Goal: Information Seeking & Learning: Learn about a topic

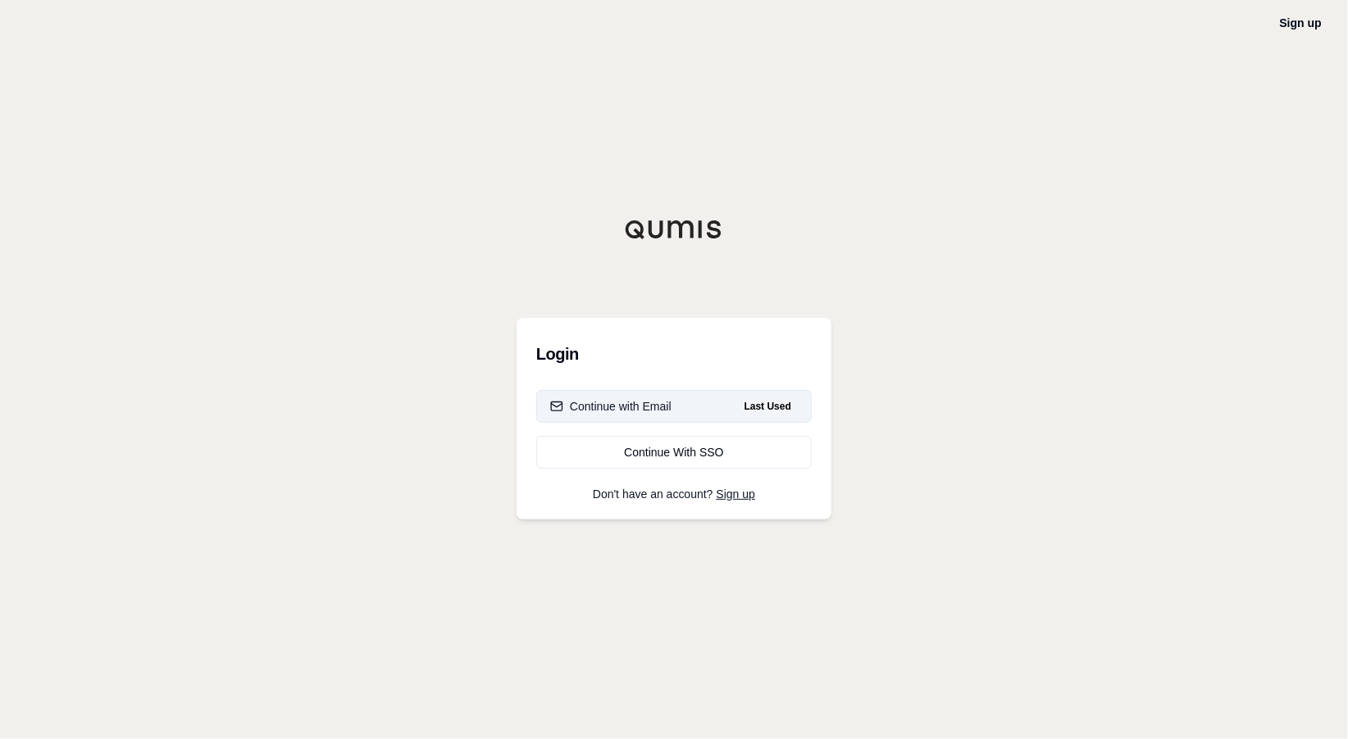
click at [601, 402] on div "Continue with Email" at bounding box center [610, 406] width 121 height 16
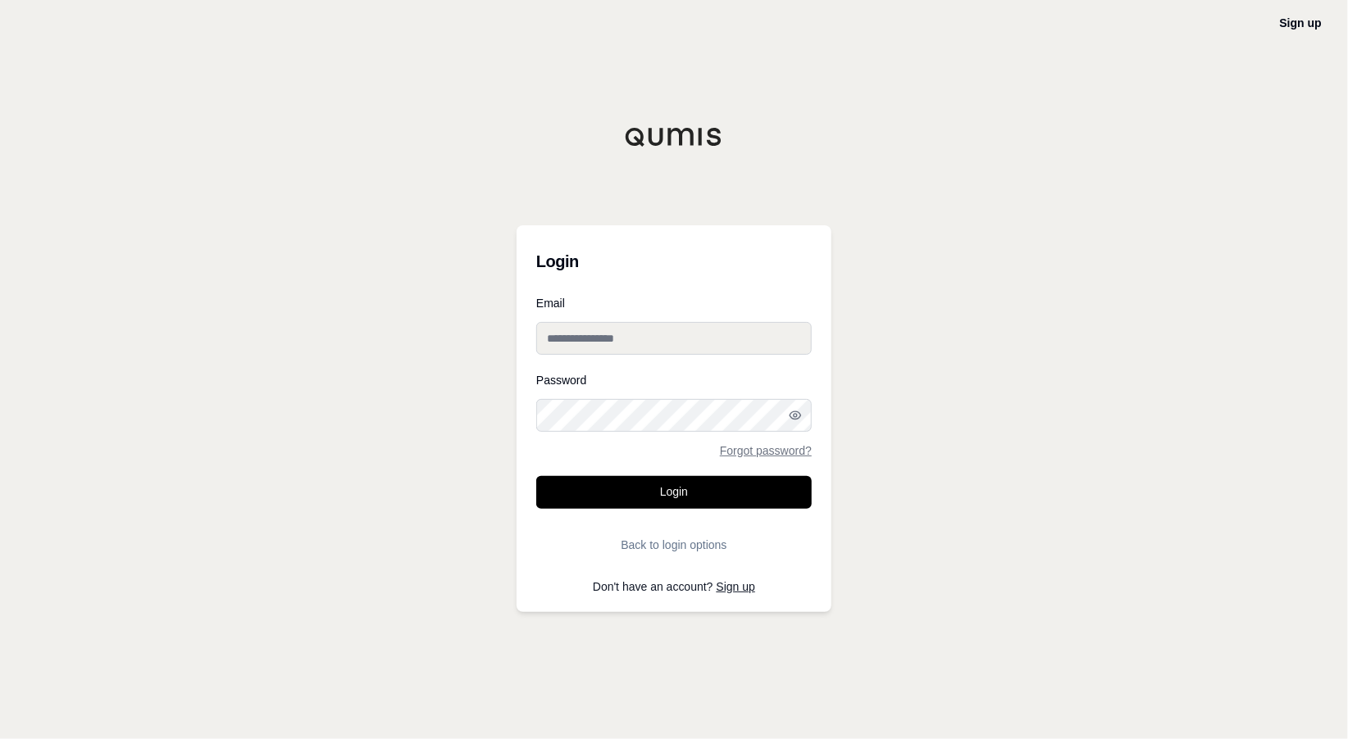
click at [599, 340] on input "Email" at bounding box center [673, 338] width 275 height 33
type input "**********"
click at [536, 476] on button "Login" at bounding box center [673, 492] width 275 height 33
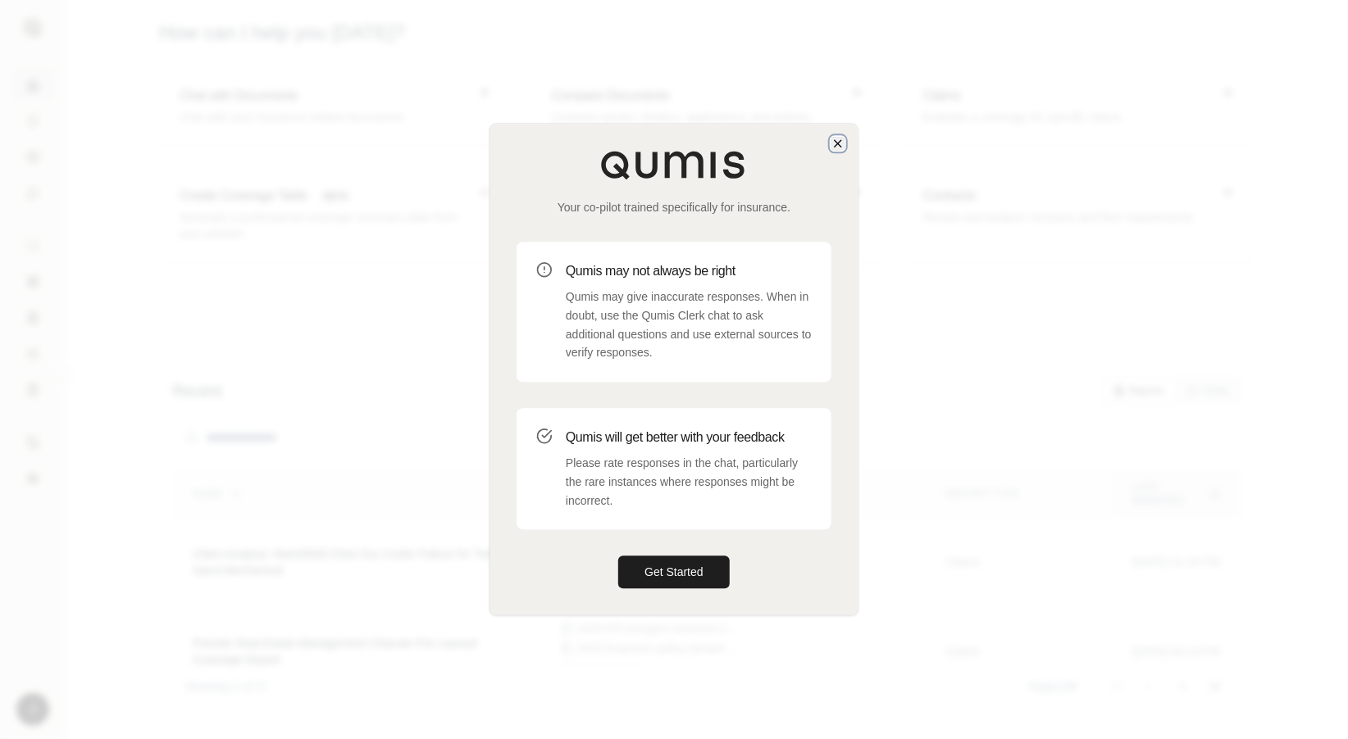
click at [834, 143] on icon "button" at bounding box center [837, 143] width 13 height 13
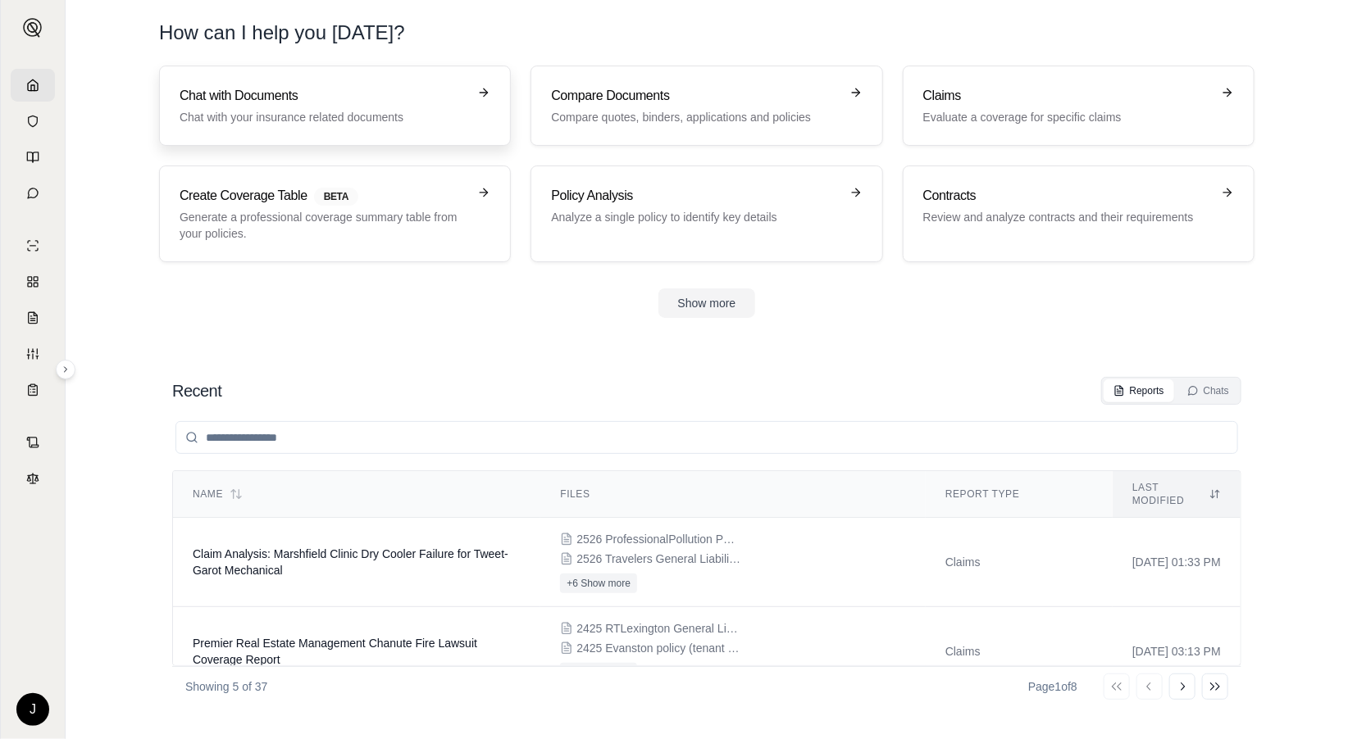
click at [217, 86] on h3 "Chat with Documents" at bounding box center [324, 96] width 288 height 20
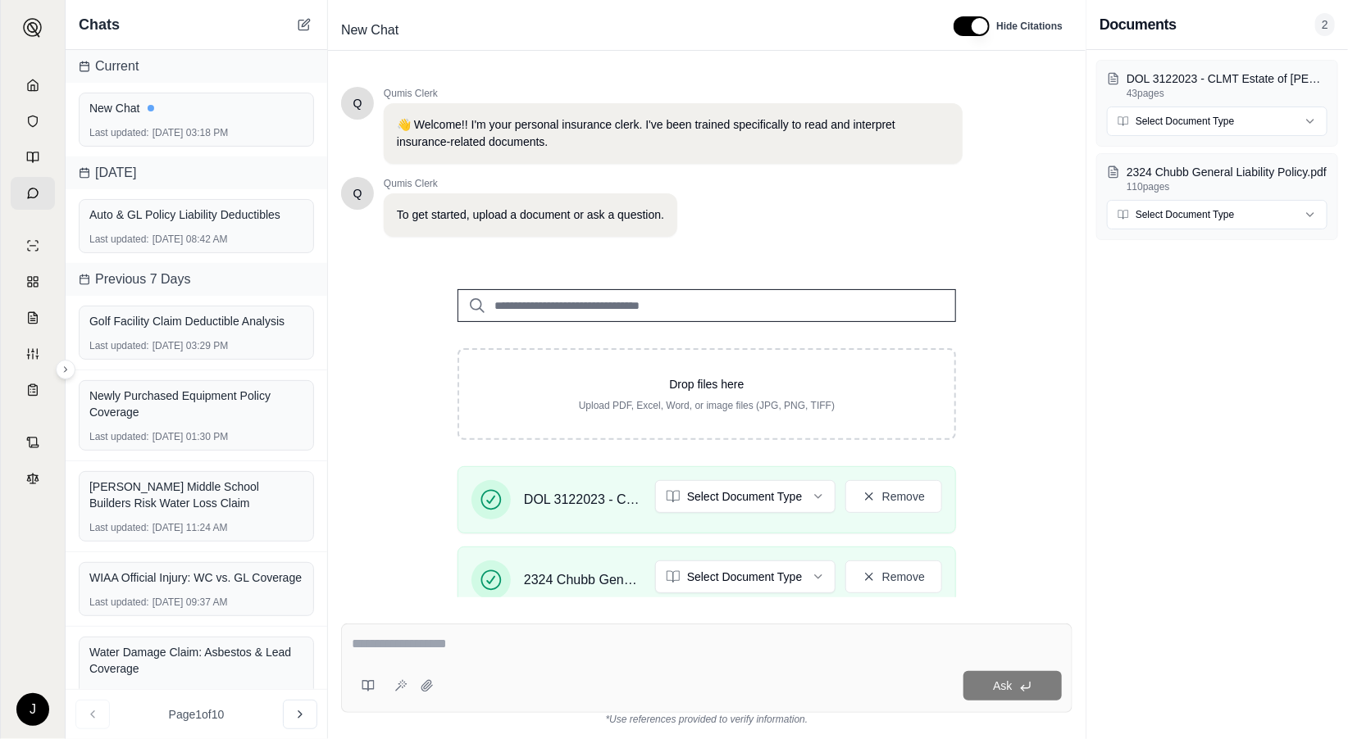
click at [661, 634] on textarea at bounding box center [707, 644] width 710 height 20
type textarea "**********"
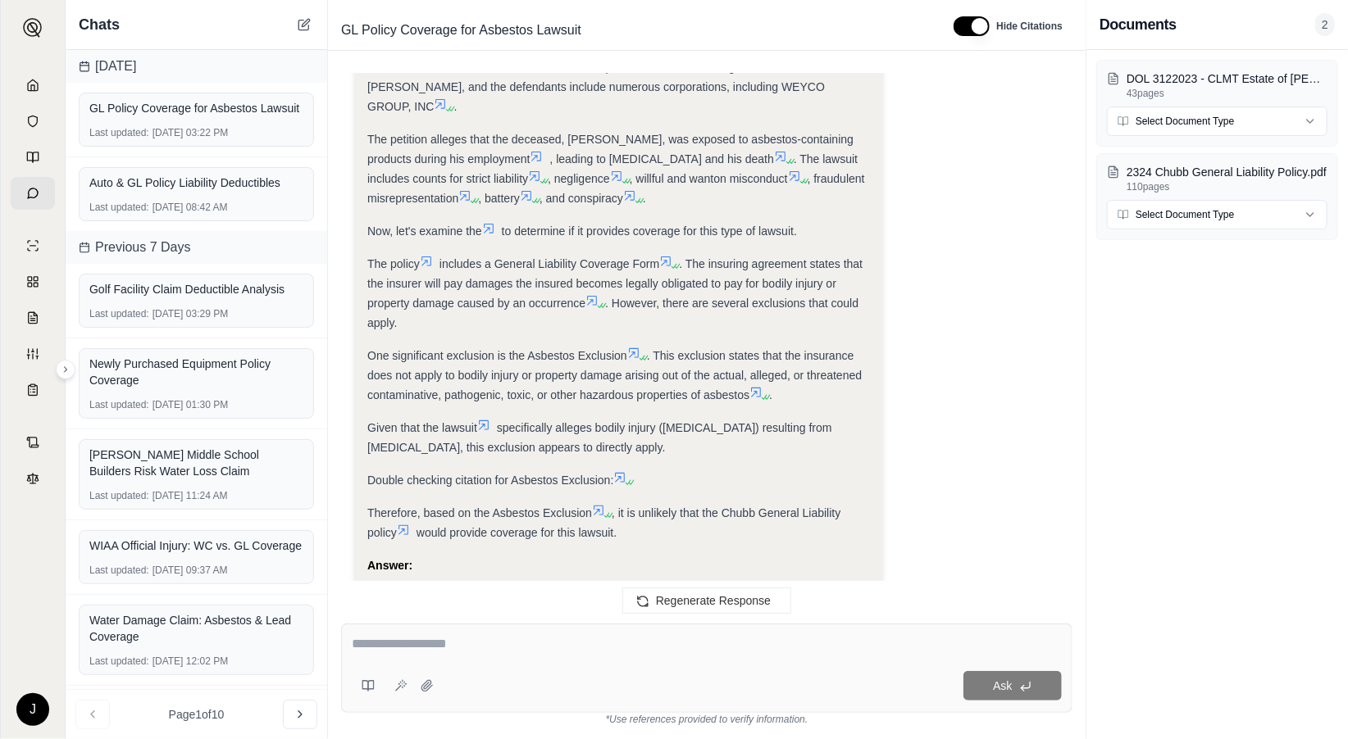
scroll to position [734, 0]
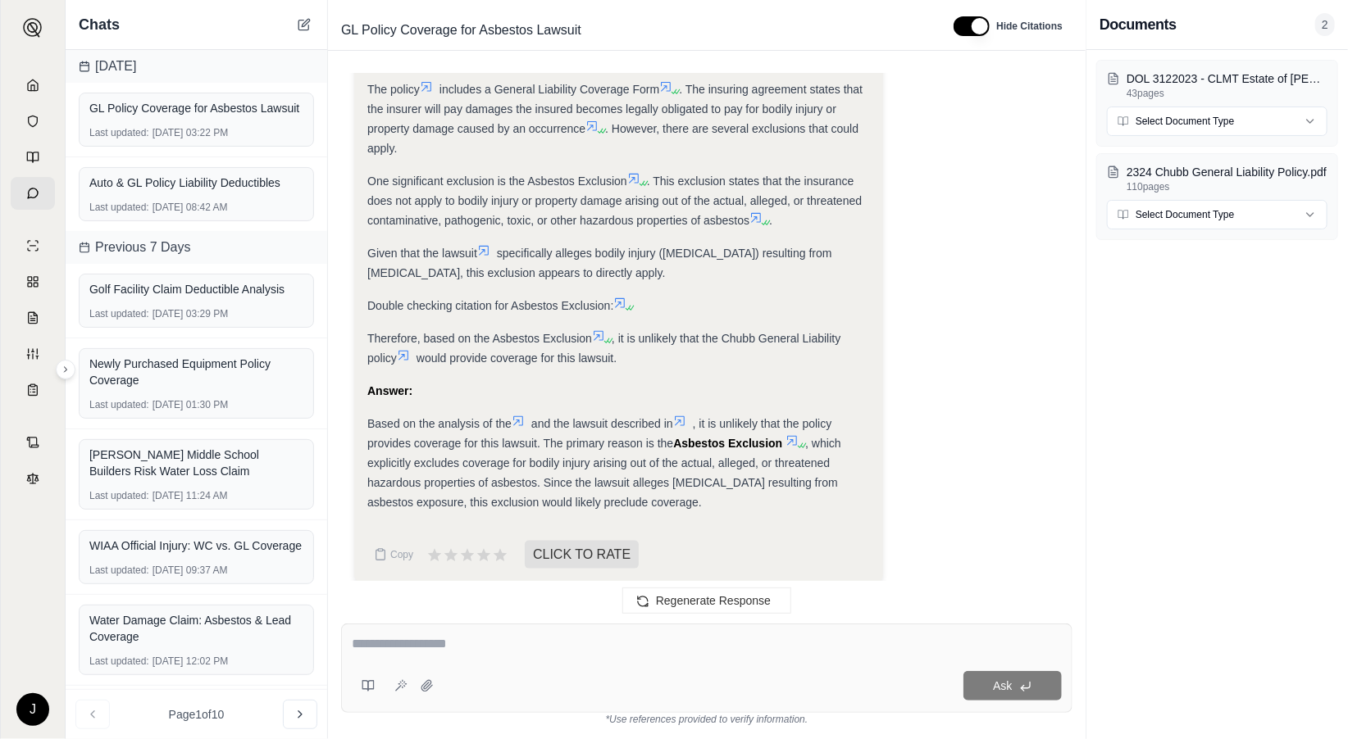
drag, startPoint x: 468, startPoint y: 635, endPoint x: 490, endPoint y: 634, distance: 22.1
click at [471, 635] on textarea at bounding box center [707, 644] width 710 height 20
type textarea "**********"
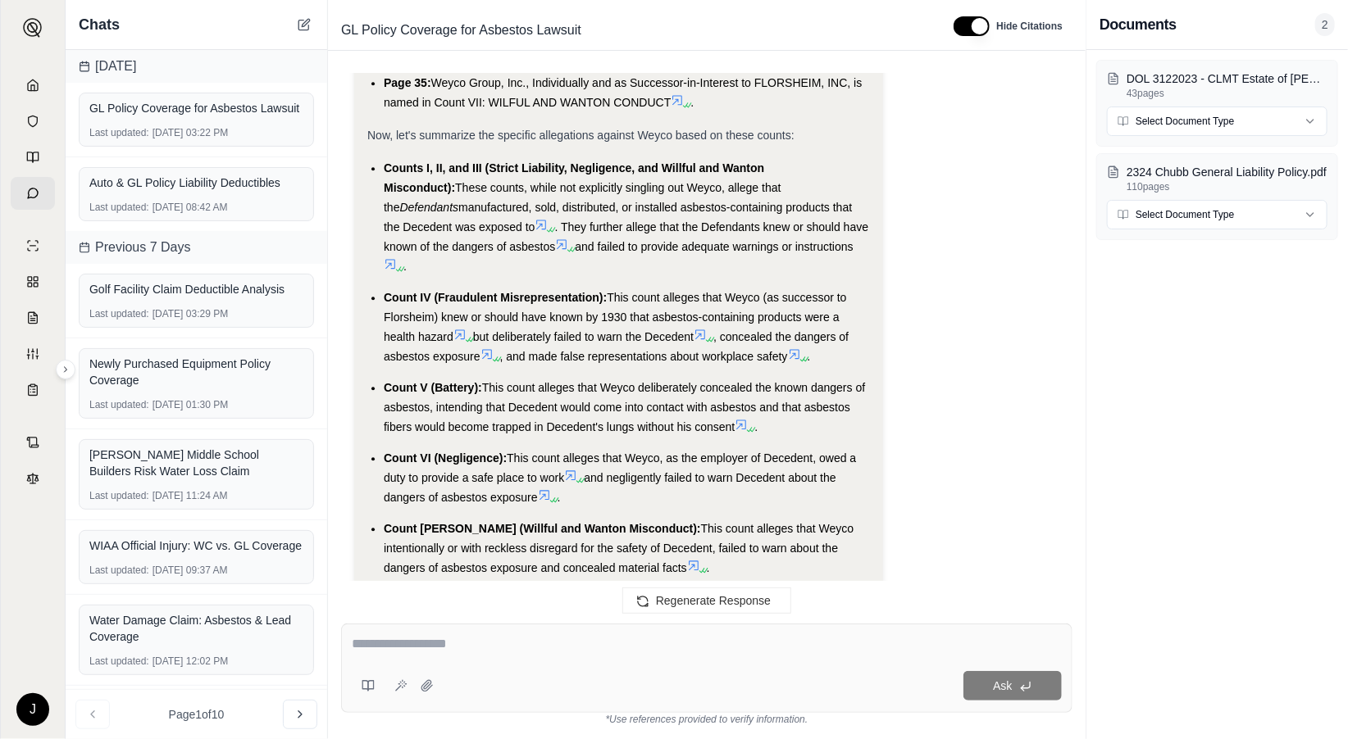
scroll to position [1803, 0]
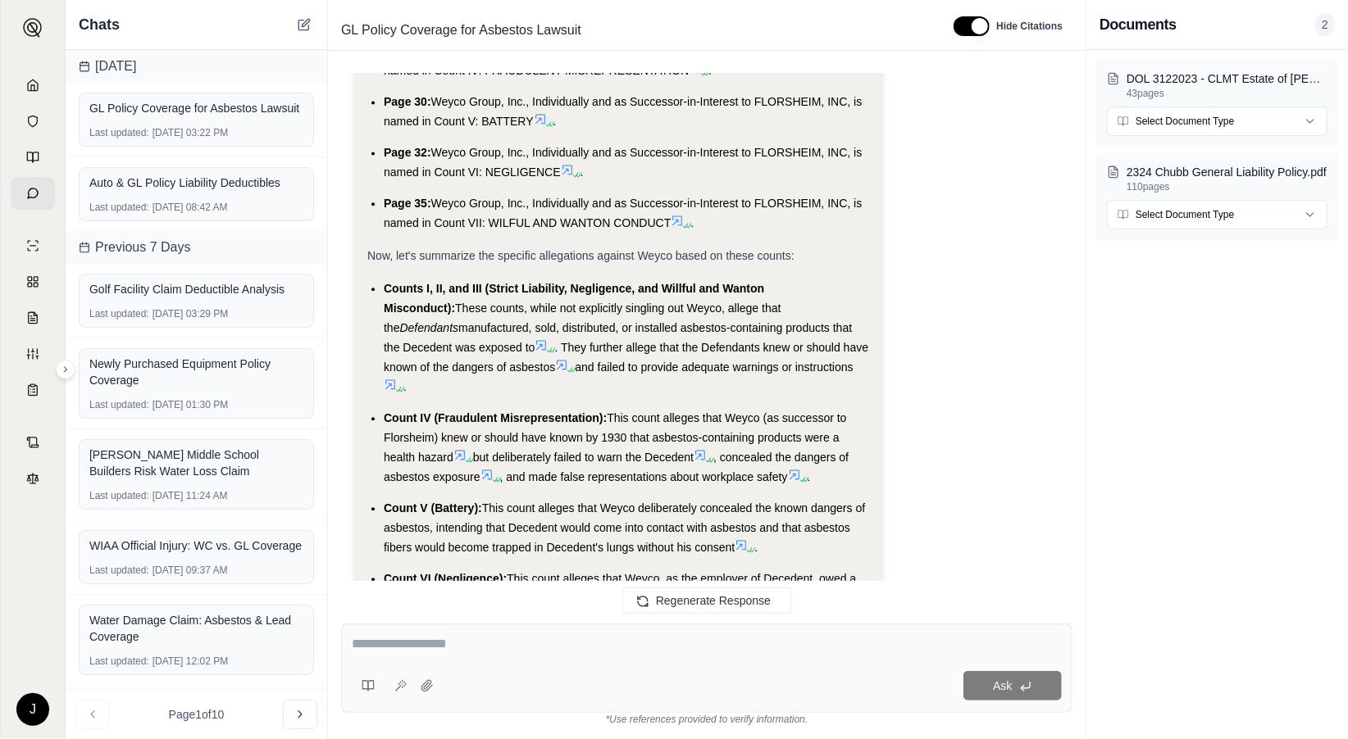
click at [340, 378] on div "Is there any coverage for this lawsuit under the GL policy? Okay, I will analyz…" at bounding box center [706, 336] width 757 height 550
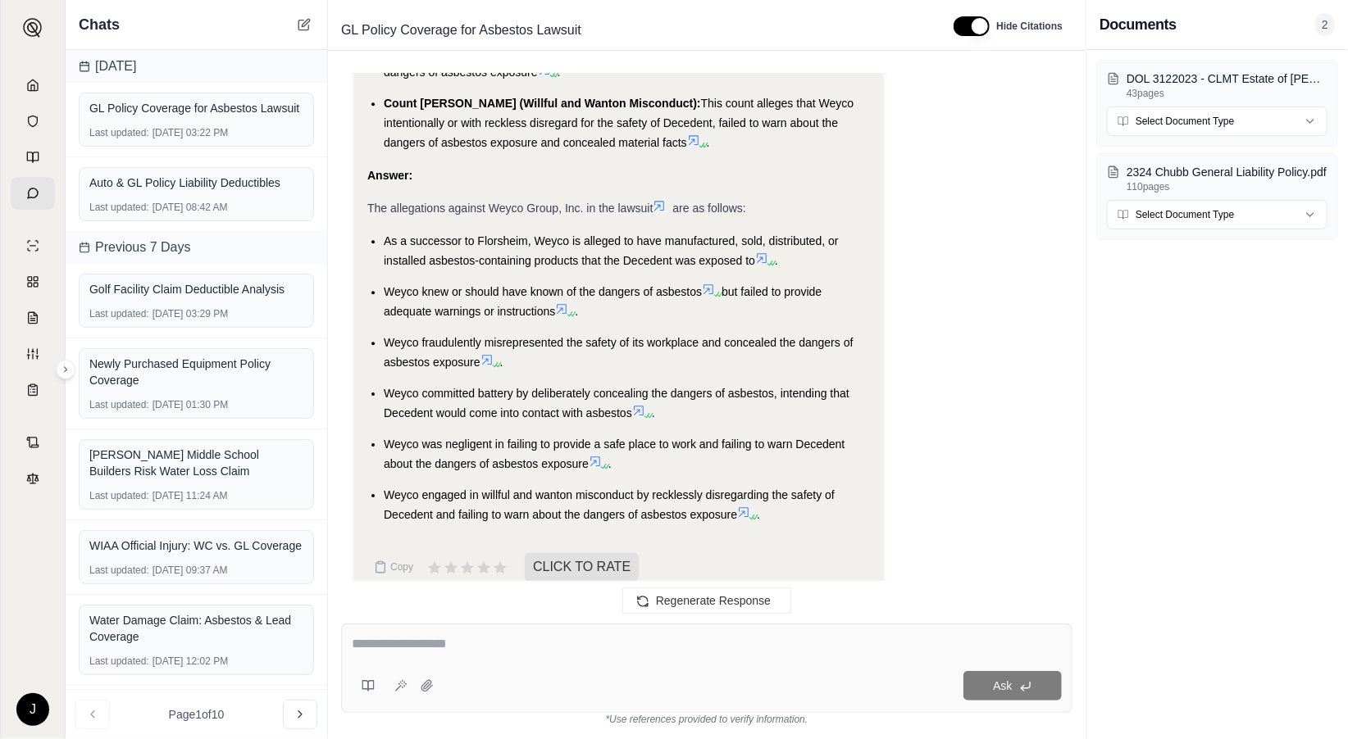
click at [472, 648] on textarea at bounding box center [707, 644] width 710 height 20
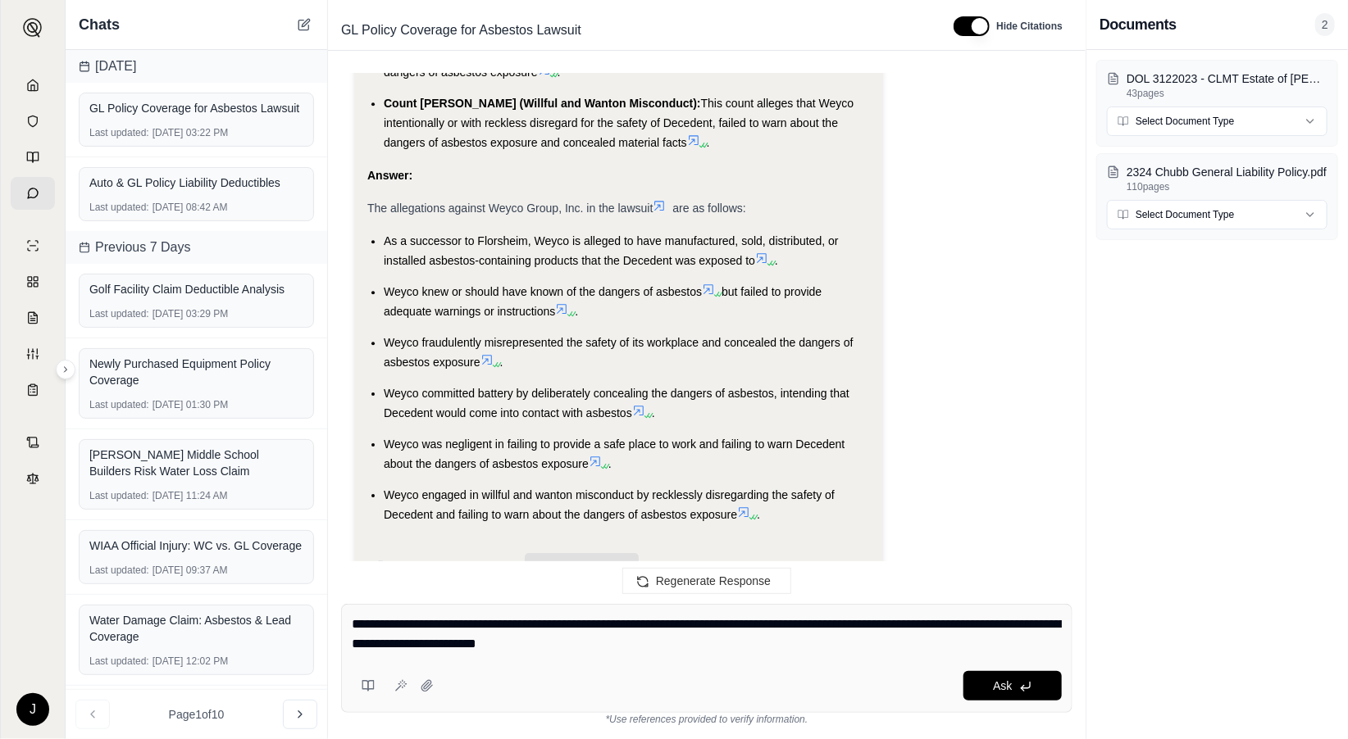
drag, startPoint x: 395, startPoint y: 649, endPoint x: 395, endPoint y: 634, distance: 15.6
type textarea "**********"
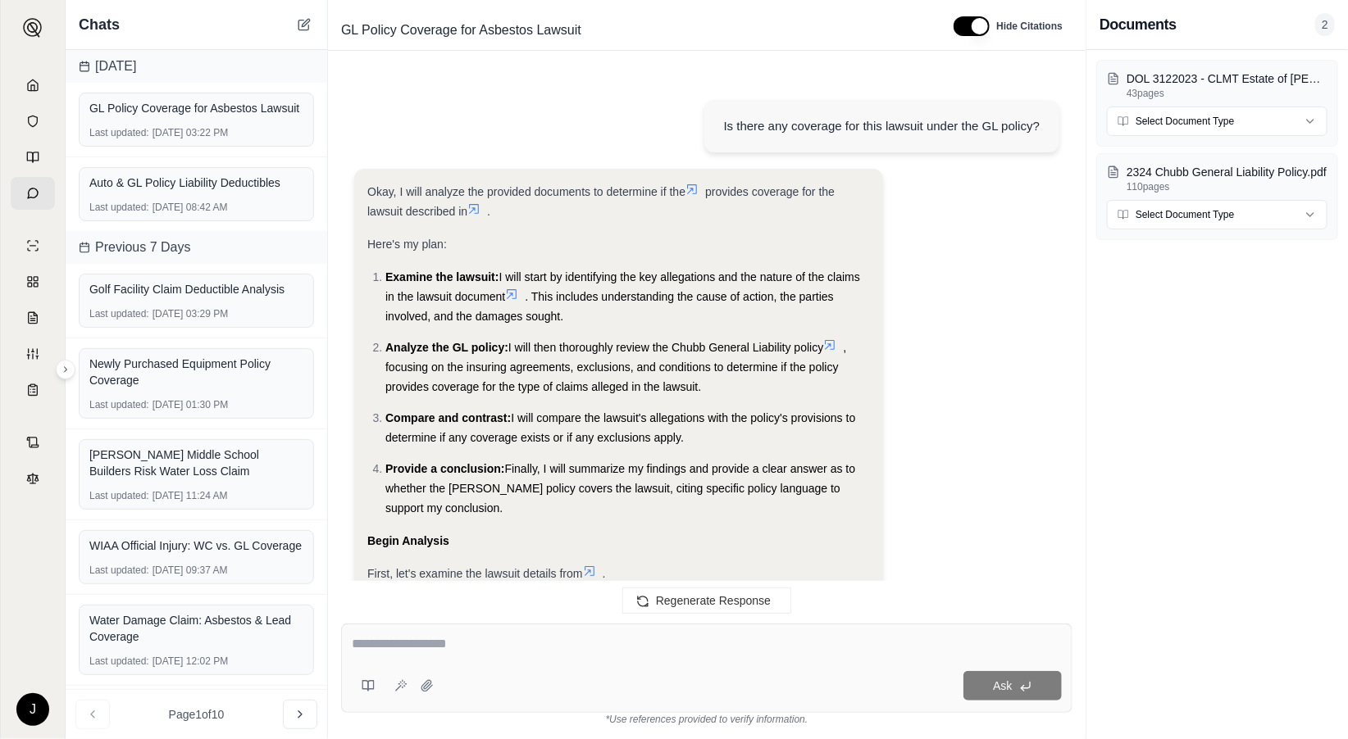
scroll to position [3681, 0]
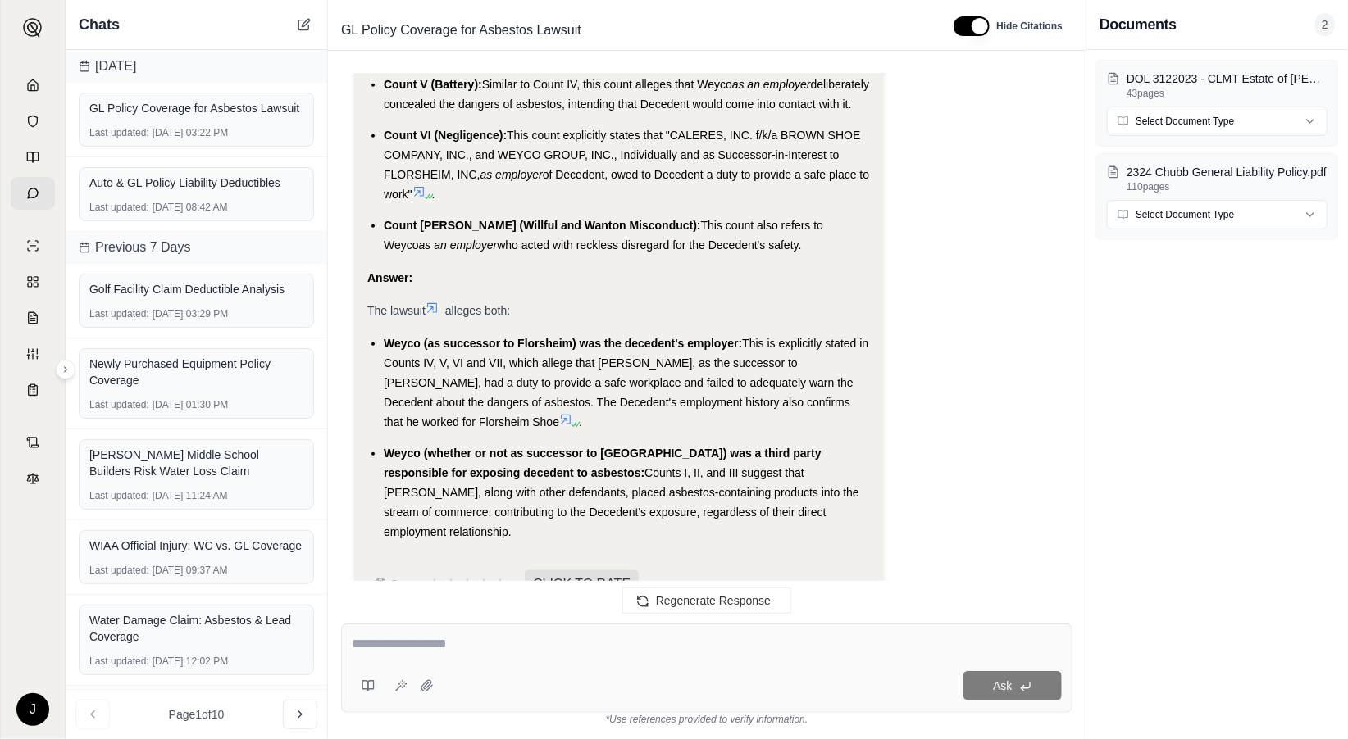
click at [485, 400] on li "Weyco (as successor to Florsheim) was the decedent's employer: This is explicit…" at bounding box center [627, 383] width 486 height 98
click at [363, 361] on div "Okay, I will re-examine the document to determine if it alleges that Weyco (or …" at bounding box center [618, 6] width 529 height 1215
drag, startPoint x: 420, startPoint y: 638, endPoint x: 426, endPoint y: 625, distance: 13.9
click at [425, 634] on textarea at bounding box center [707, 644] width 710 height 20
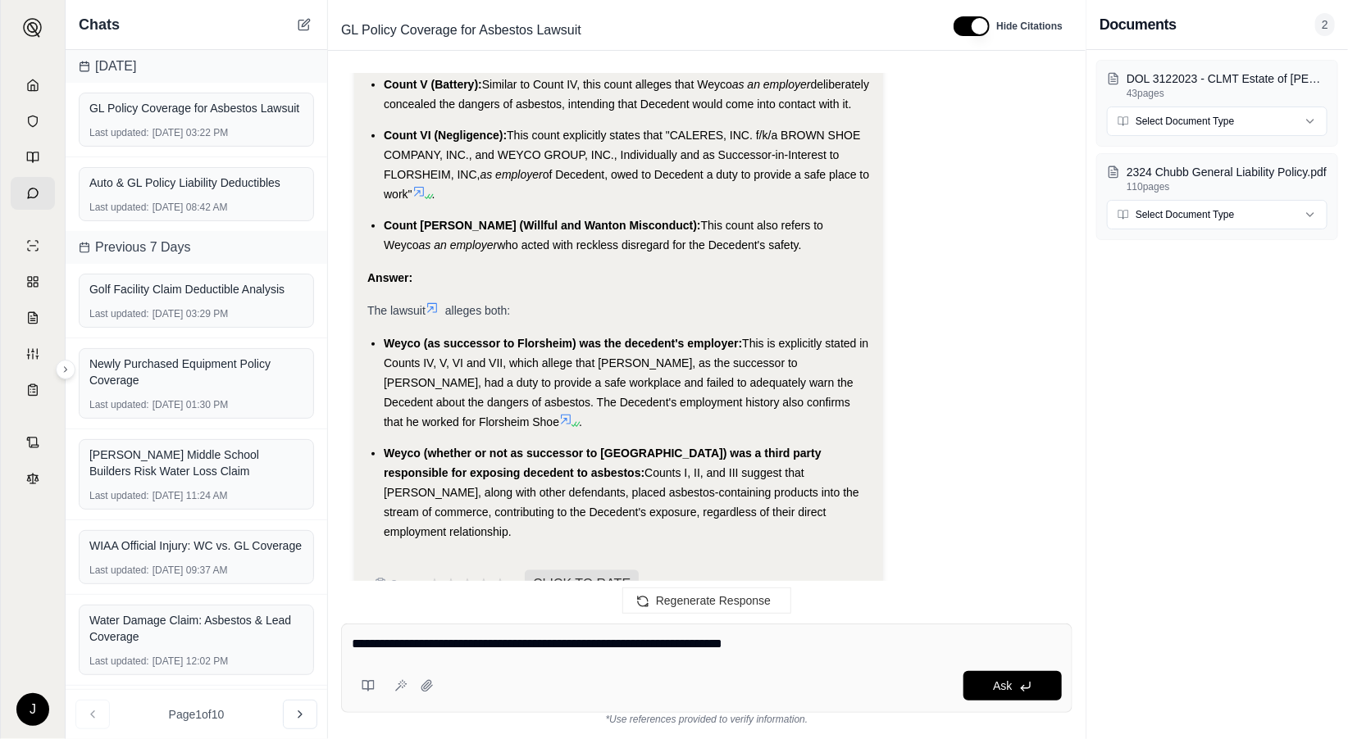
type textarea "**********"
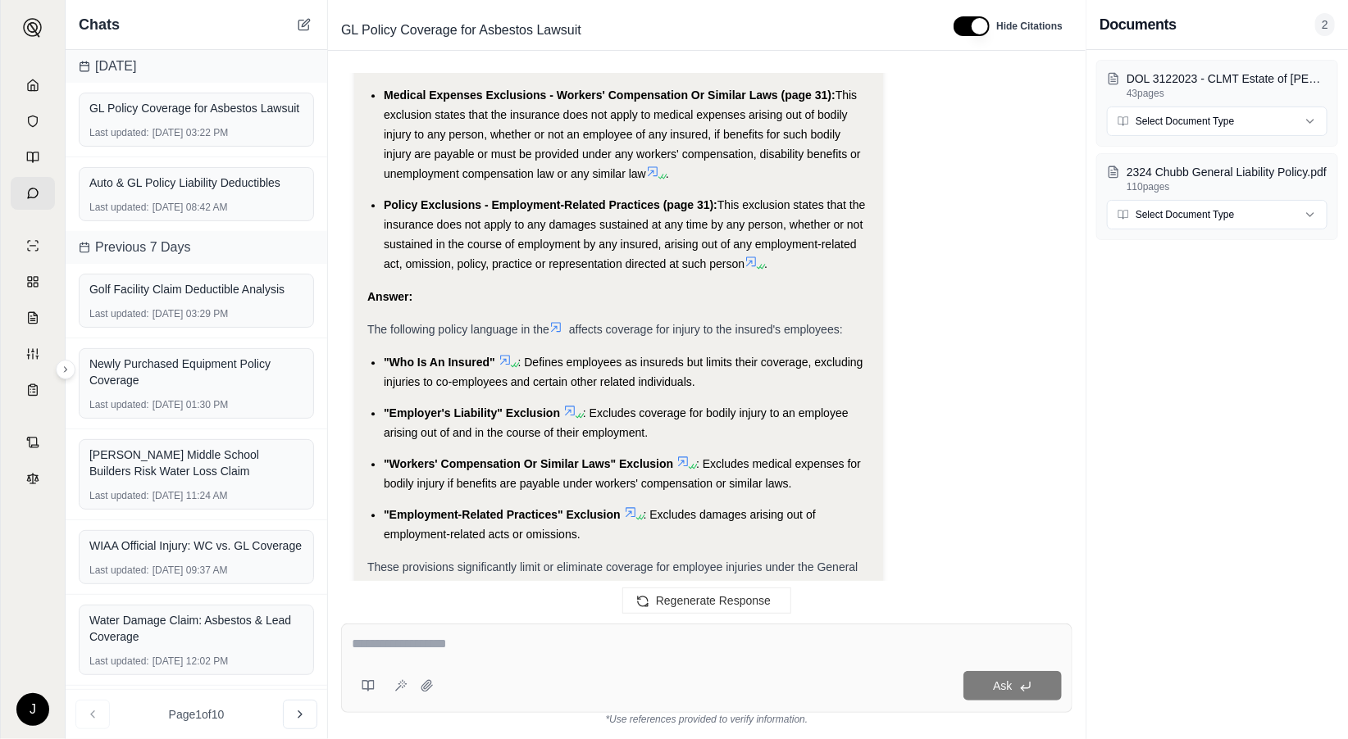
scroll to position [5074, 0]
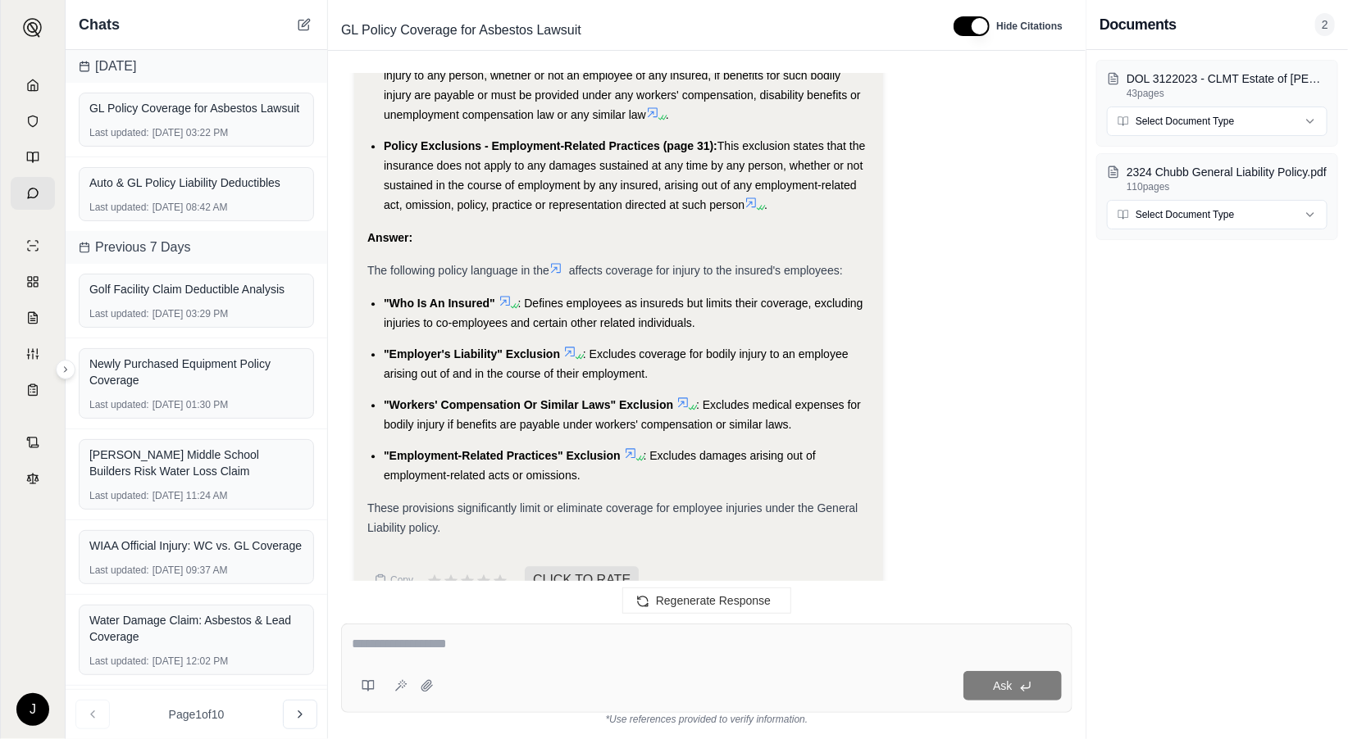
click at [487, 648] on textarea at bounding box center [707, 644] width 710 height 20
type textarea "**********"
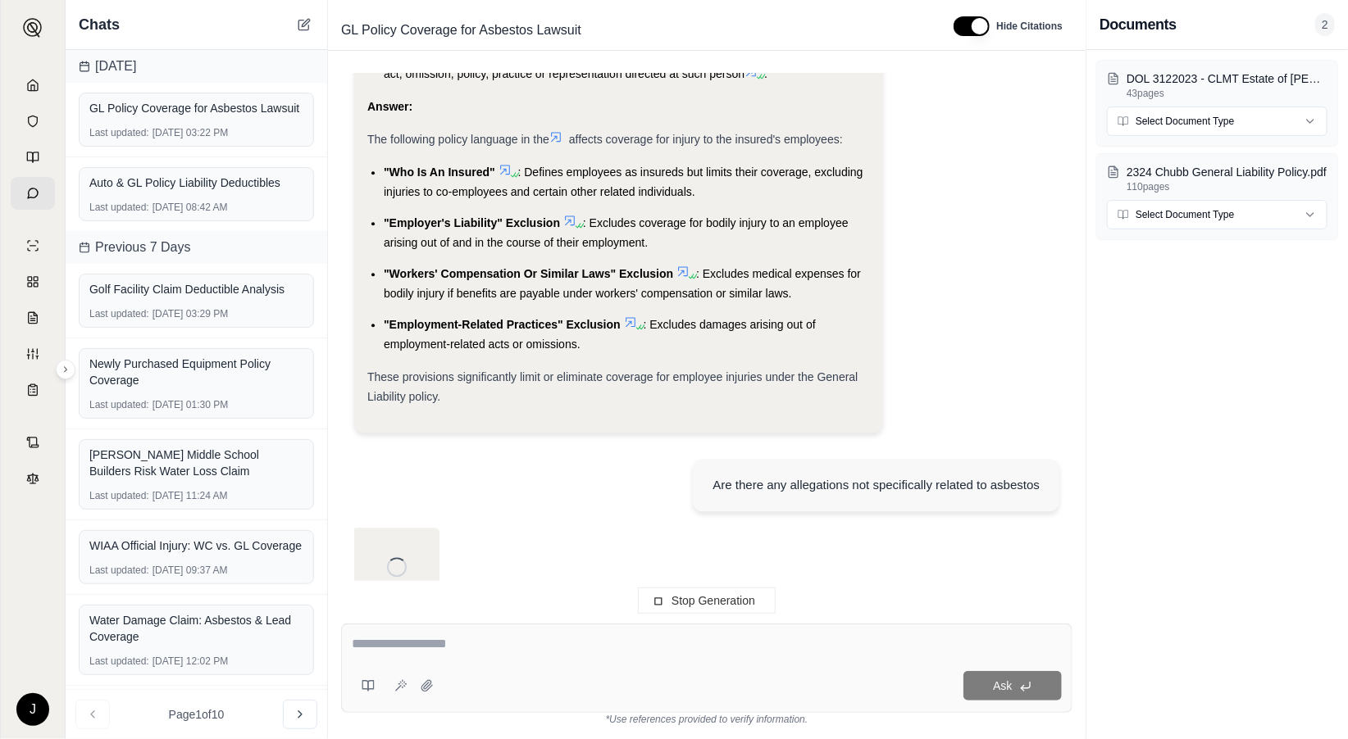
scroll to position [5832, 0]
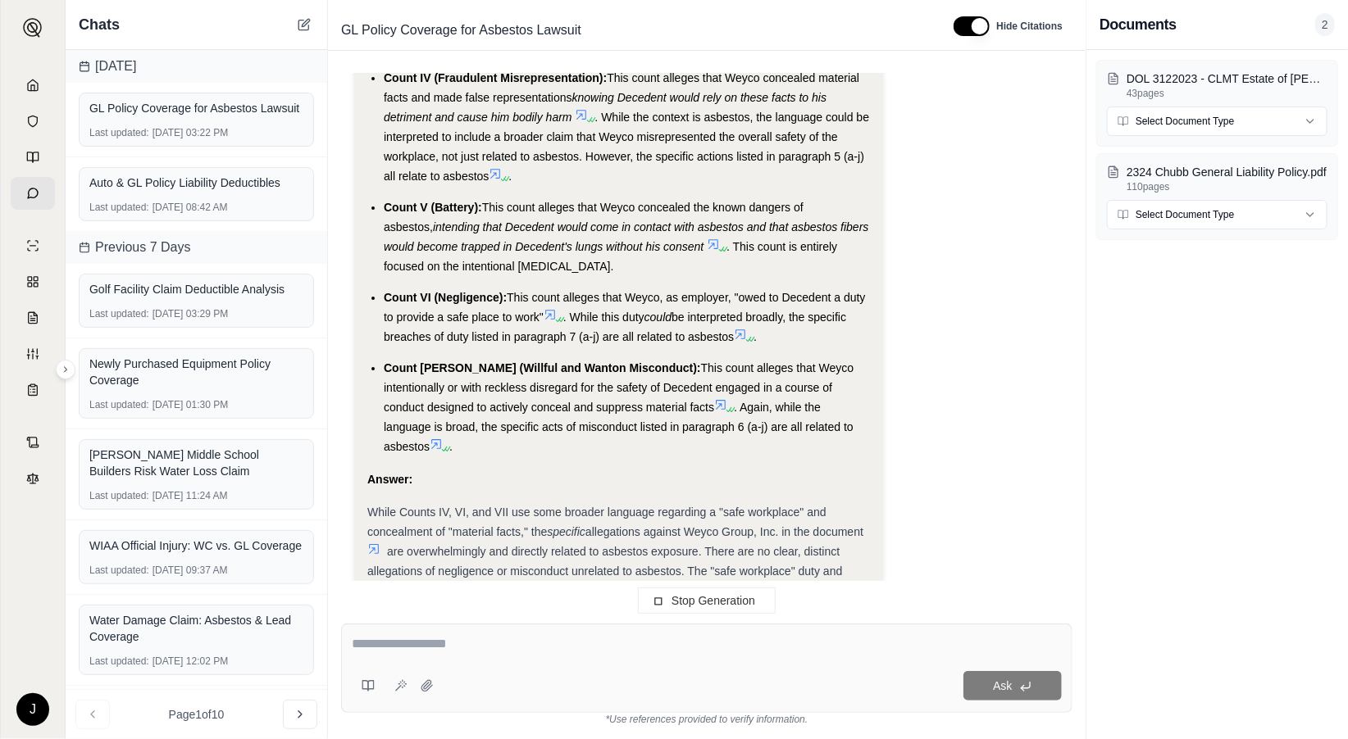
click at [611, 228] on li "Count V (Battery): This count alleges that Weyco concealed the known dangers of…" at bounding box center [627, 237] width 486 height 79
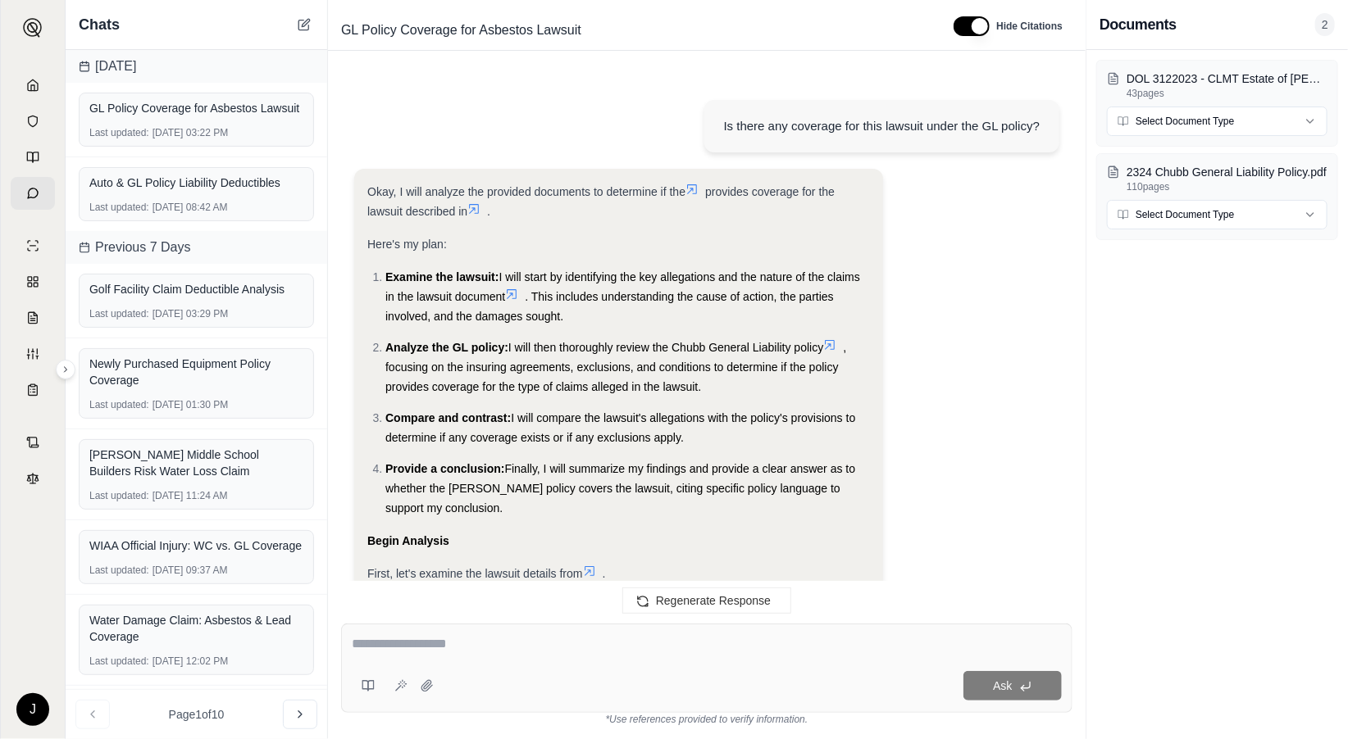
scroll to position [6062, 0]
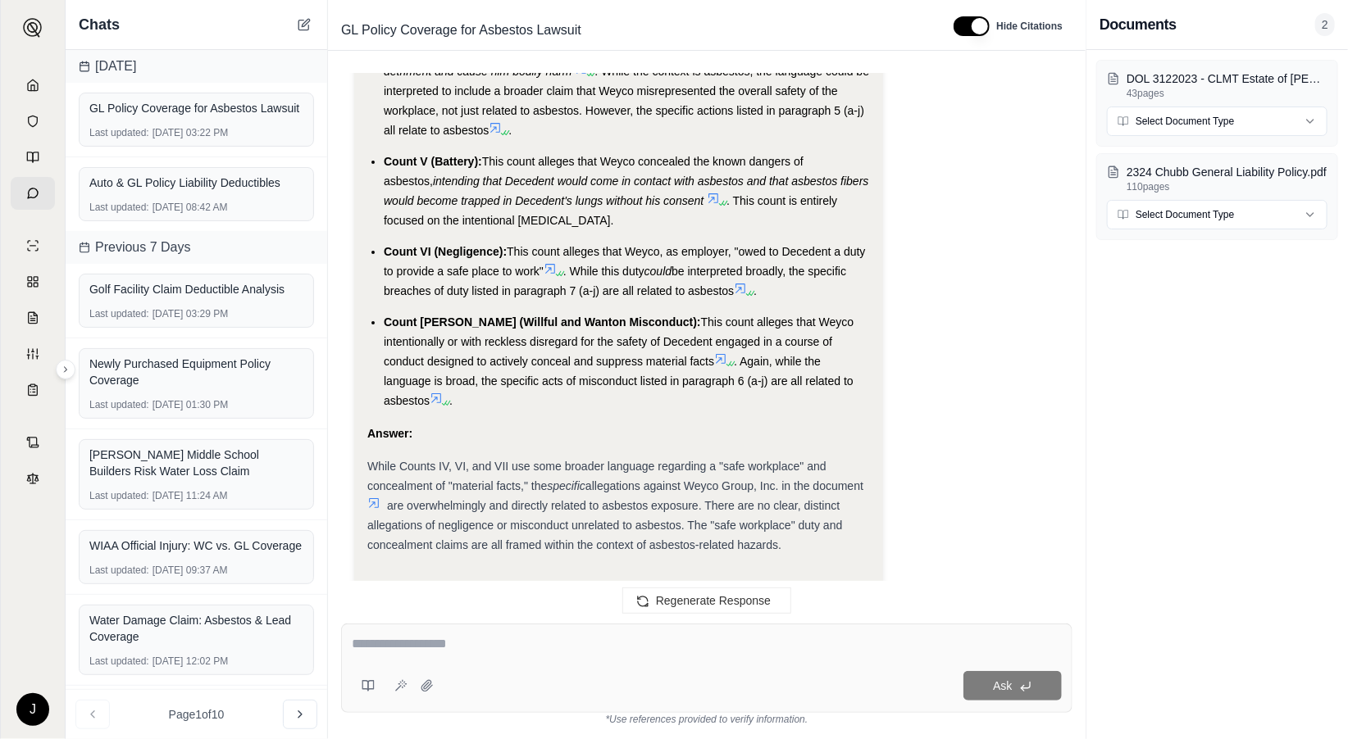
click at [627, 179] on li "Count V (Battery): This count alleges that Weyco concealed the known dangers of…" at bounding box center [627, 191] width 486 height 79
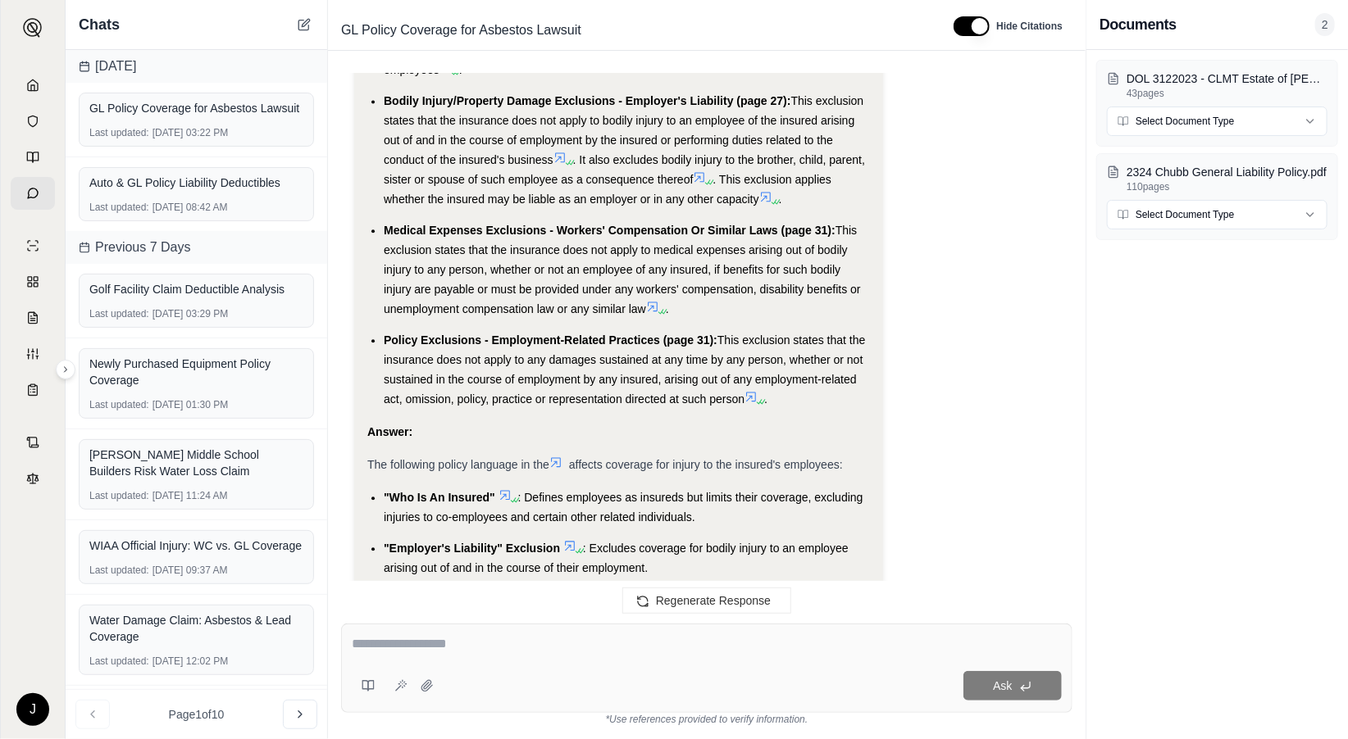
scroll to position [4939, 0]
